Goal: Task Accomplishment & Management: Manage account settings

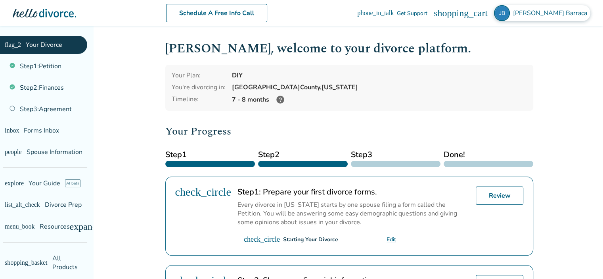
click at [576, 13] on span "Jess Barraca" at bounding box center [551, 13] width 77 height 9
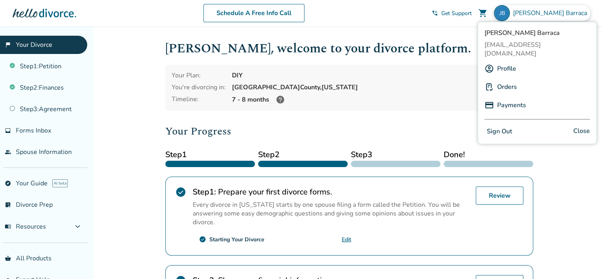
click at [507, 97] on link "Payments" at bounding box center [511, 104] width 29 height 15
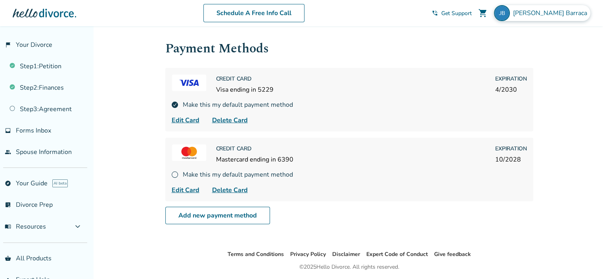
click at [559, 8] on div "Jess Barraca" at bounding box center [542, 13] width 96 height 16
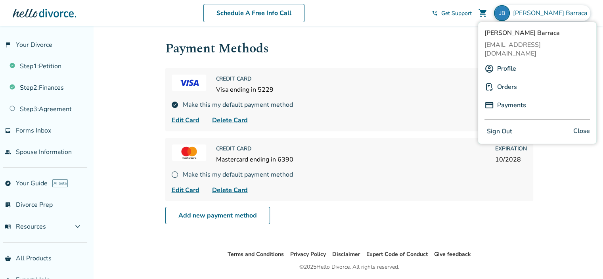
click at [508, 79] on link "Orders" at bounding box center [507, 86] width 20 height 15
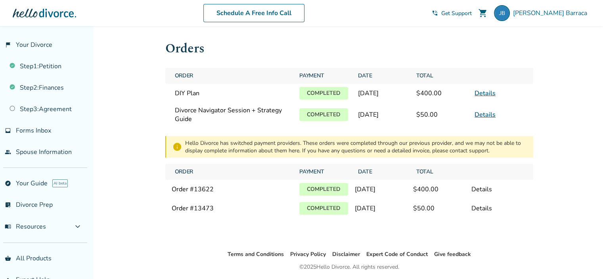
click at [484, 111] on link "Details" at bounding box center [484, 114] width 21 height 9
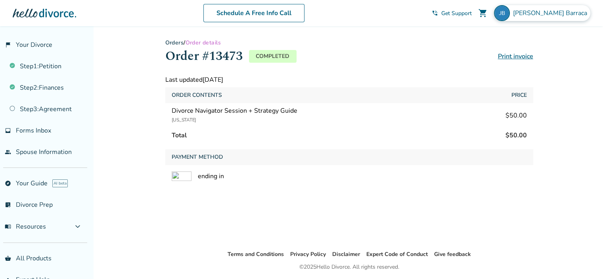
click at [510, 15] on img at bounding box center [502, 13] width 16 height 16
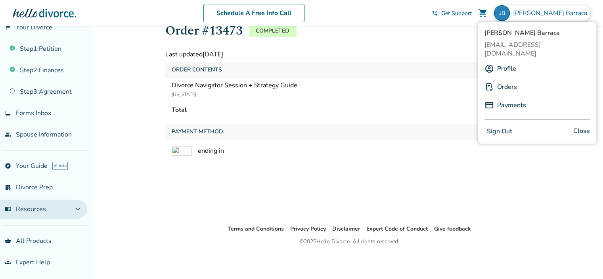
scroll to position [26, 0]
